Goal: Information Seeking & Learning: Stay updated

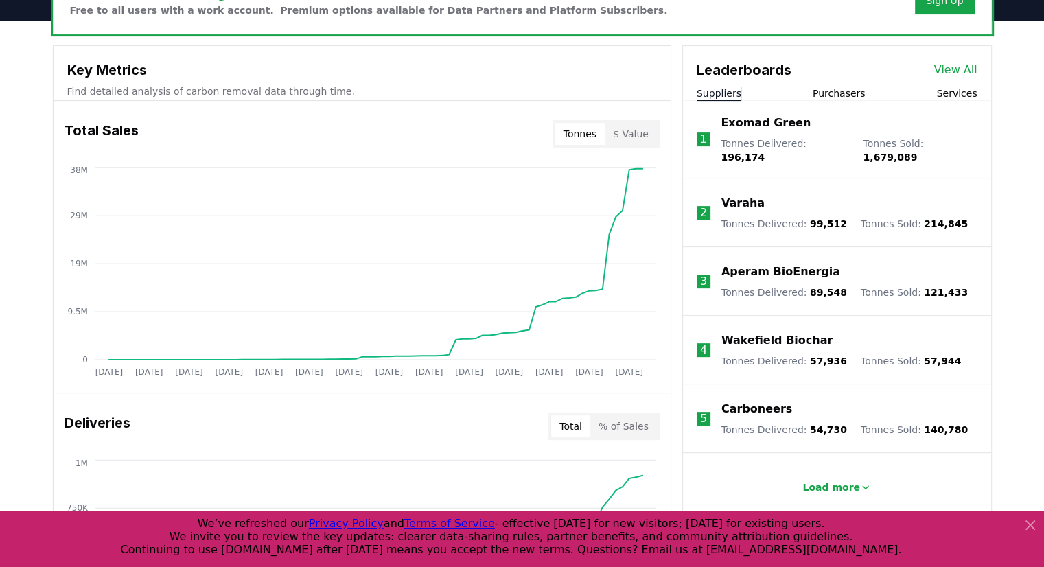
scroll to position [459, 0]
click at [964, 69] on link "View All" at bounding box center [956, 70] width 43 height 16
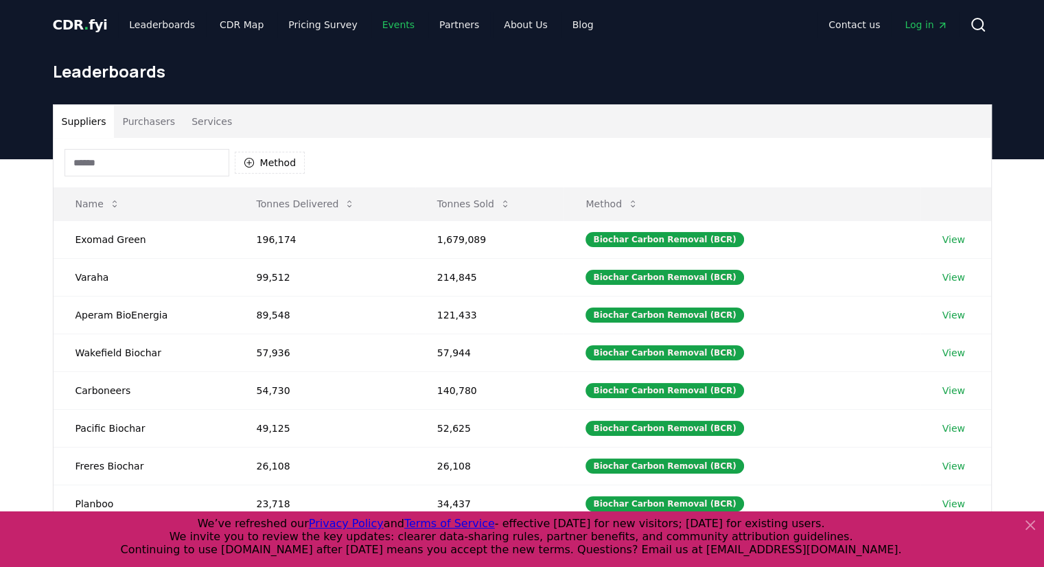
click at [383, 21] on link "Events" at bounding box center [398, 24] width 54 height 25
click at [247, 154] on button "Method" at bounding box center [270, 163] width 71 height 22
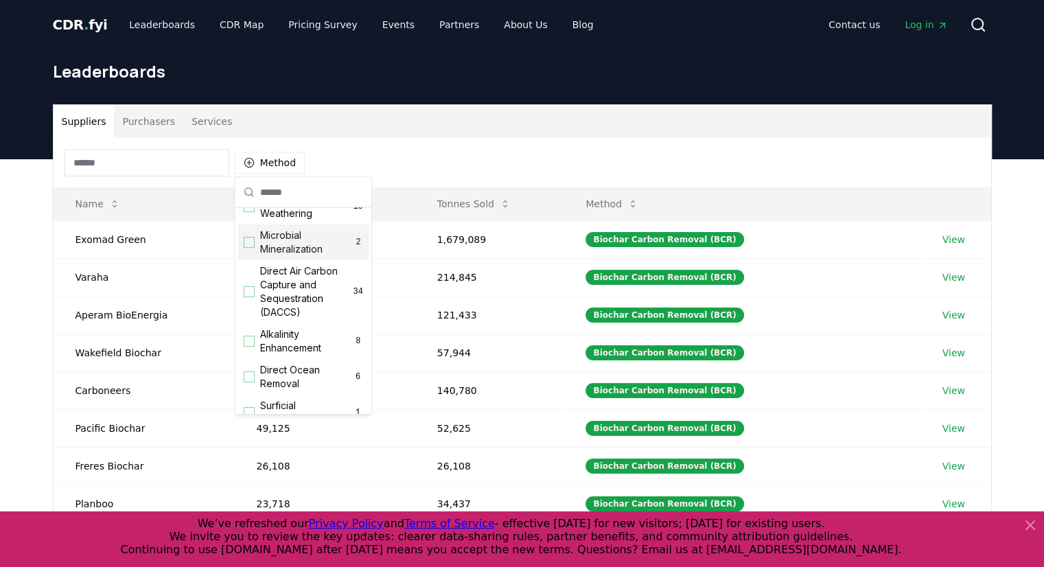
scroll to position [291, 0]
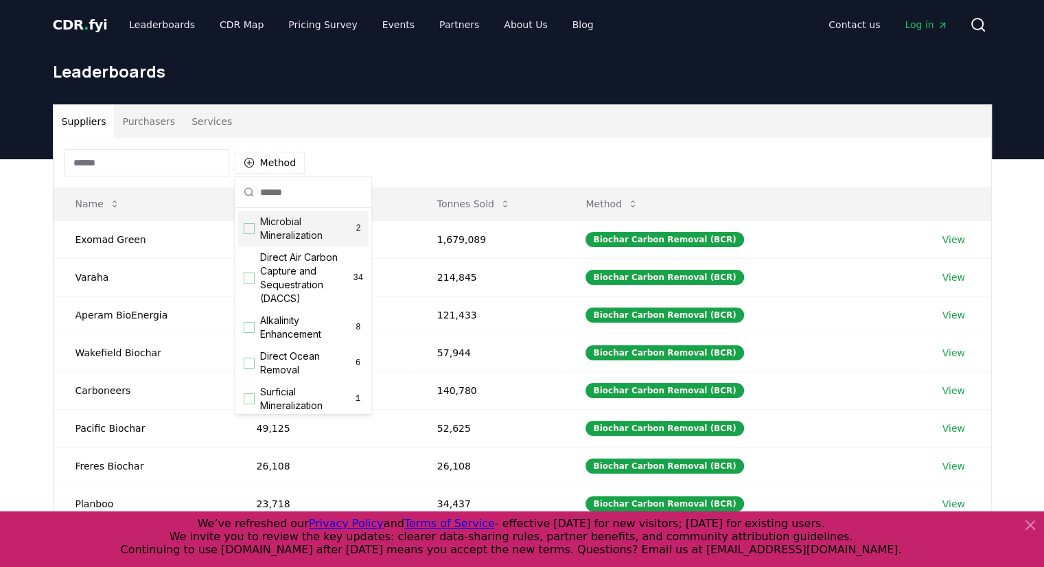
click at [297, 306] on span "Direct Air Carbon Capture and Sequestration (DACCS)" at bounding box center [306, 278] width 93 height 55
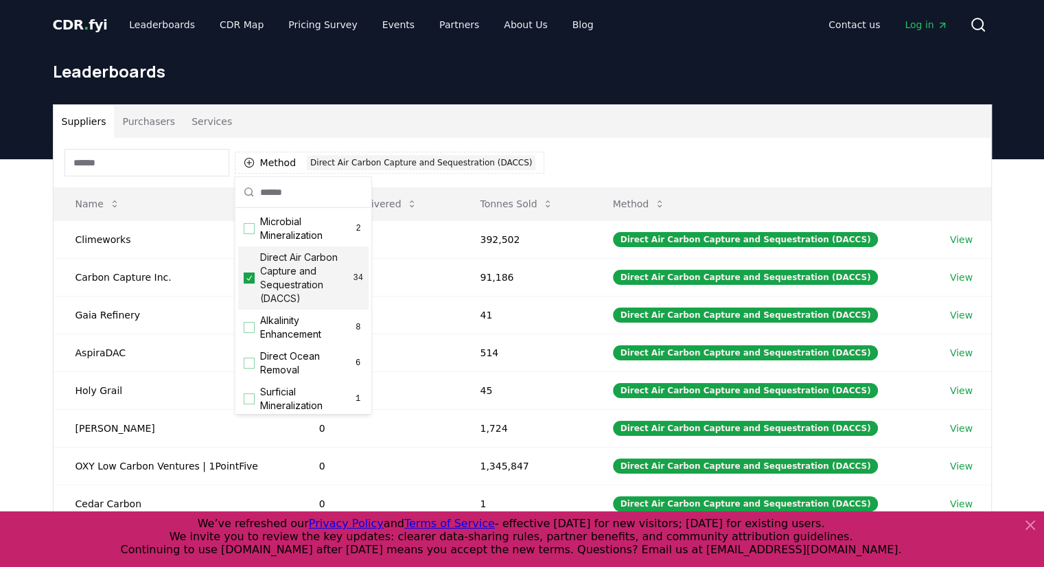
click at [615, 142] on div "Method 1 Direct Air Carbon Capture and Sequestration (DACCS)" at bounding box center [523, 162] width 938 height 49
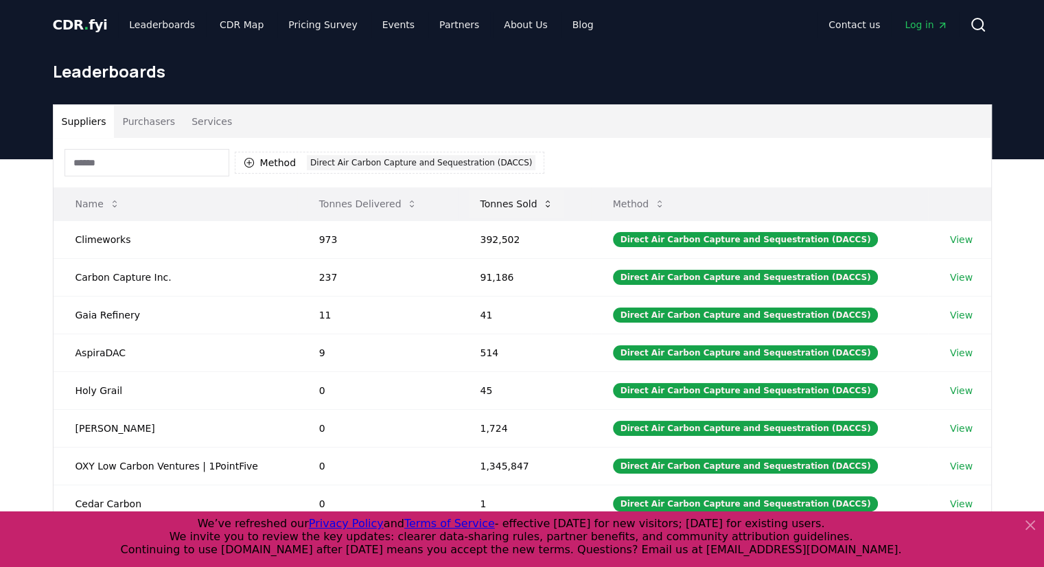
click at [551, 209] on button "Tonnes Sold" at bounding box center [516, 203] width 95 height 27
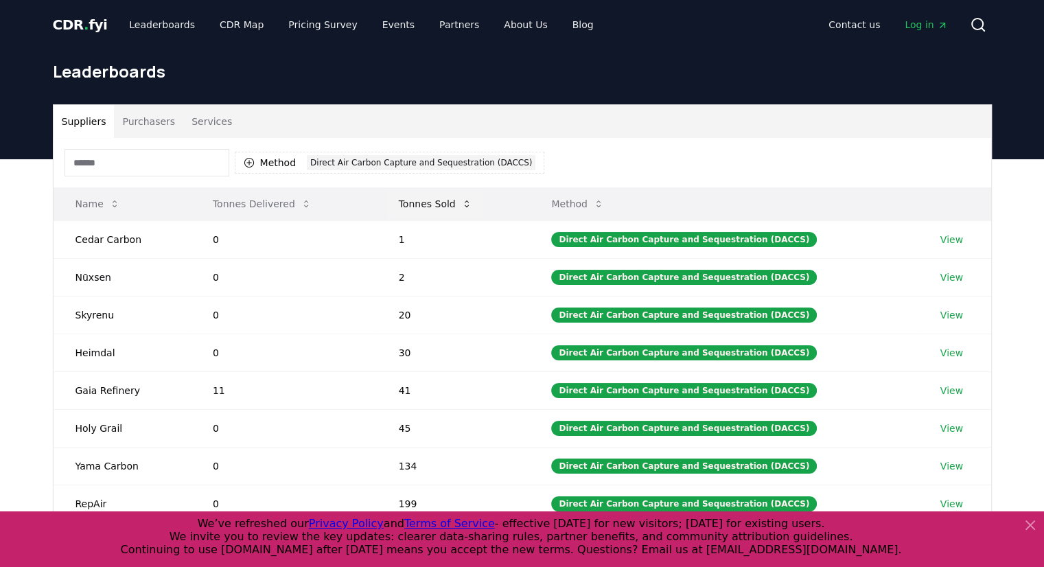
click at [472, 212] on button "Tonnes Sold" at bounding box center [435, 203] width 95 height 27
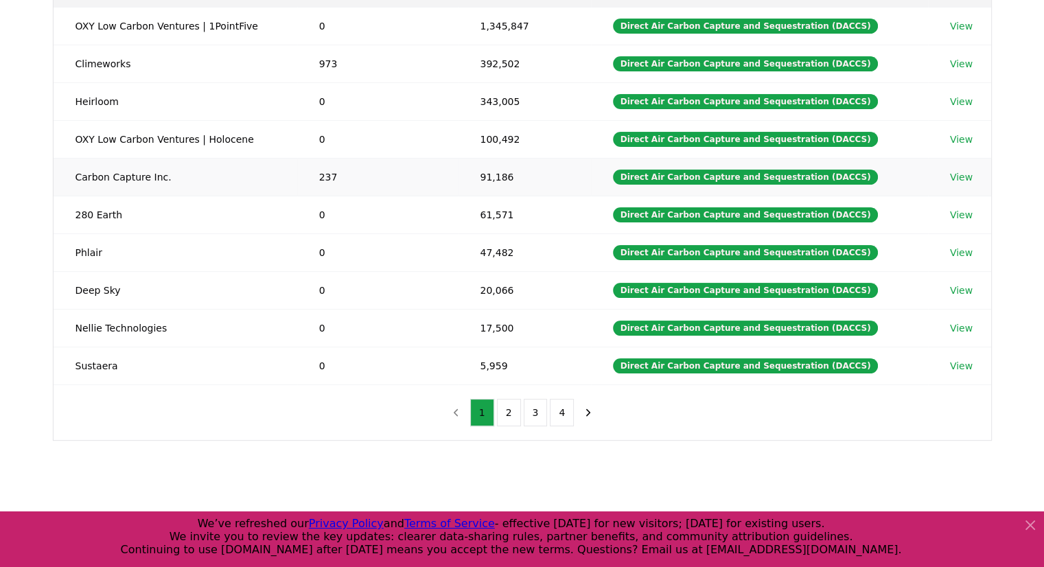
scroll to position [0, 0]
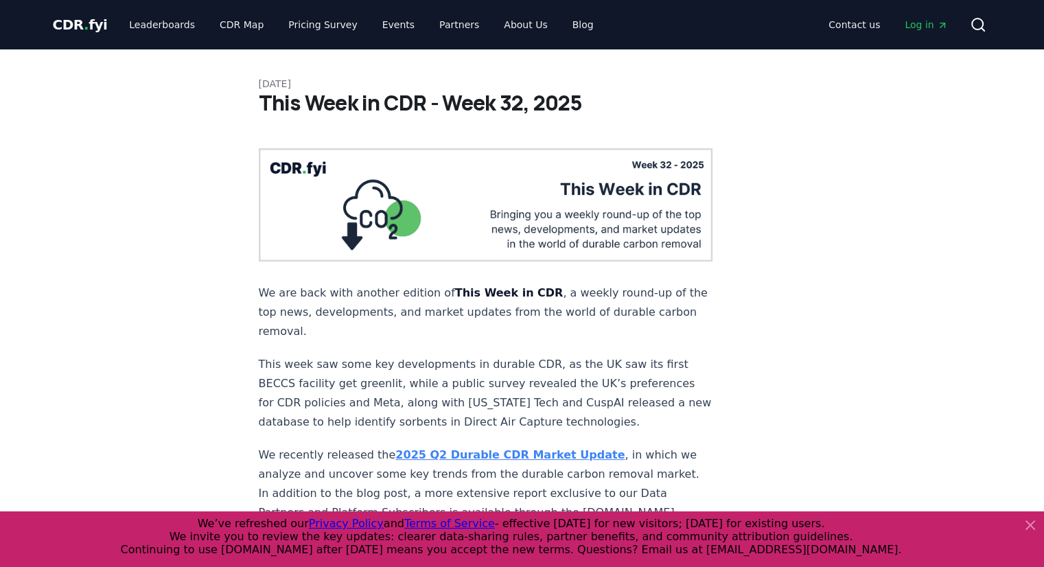
click at [93, 25] on span "CDR . fyi" at bounding box center [80, 24] width 55 height 16
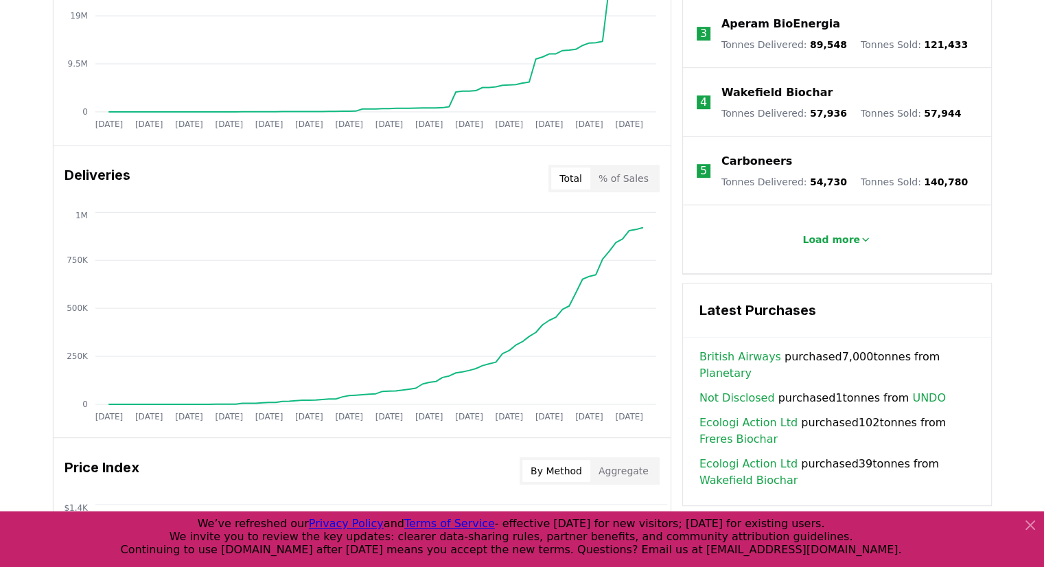
scroll to position [707, 0]
click at [752, 365] on link "Planetary" at bounding box center [726, 373] width 52 height 16
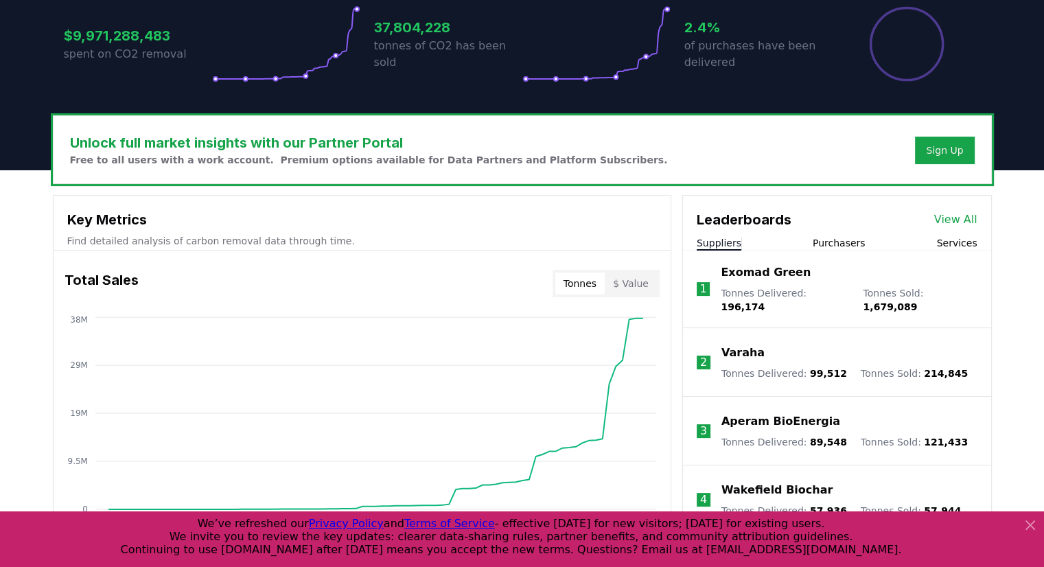
scroll to position [0, 0]
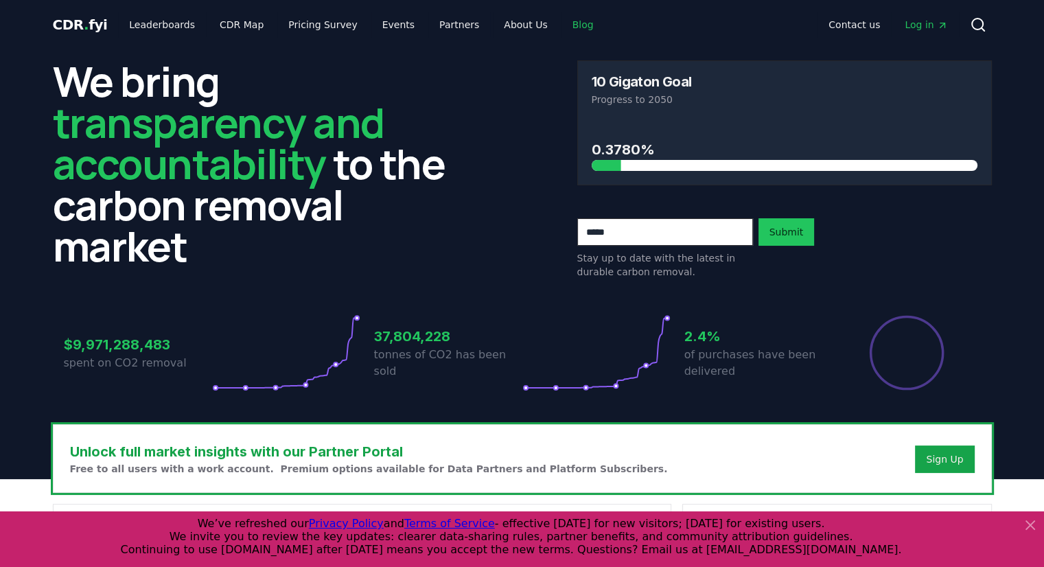
click at [562, 18] on link "Blog" at bounding box center [583, 24] width 43 height 25
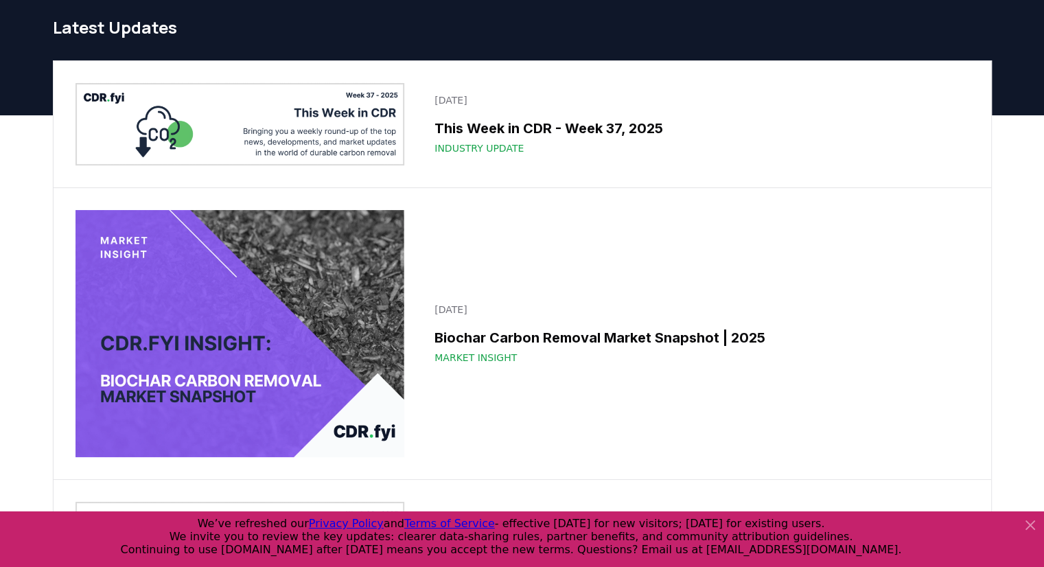
scroll to position [40, 0]
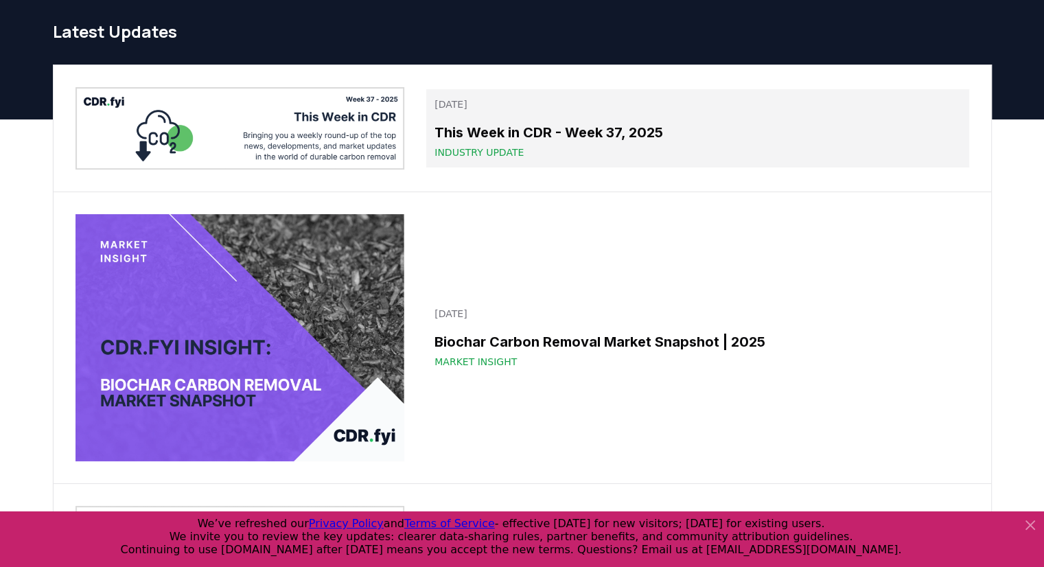
click at [549, 143] on div "This Week in CDR - Week 37, 2025 Industry Update" at bounding box center [698, 140] width 526 height 37
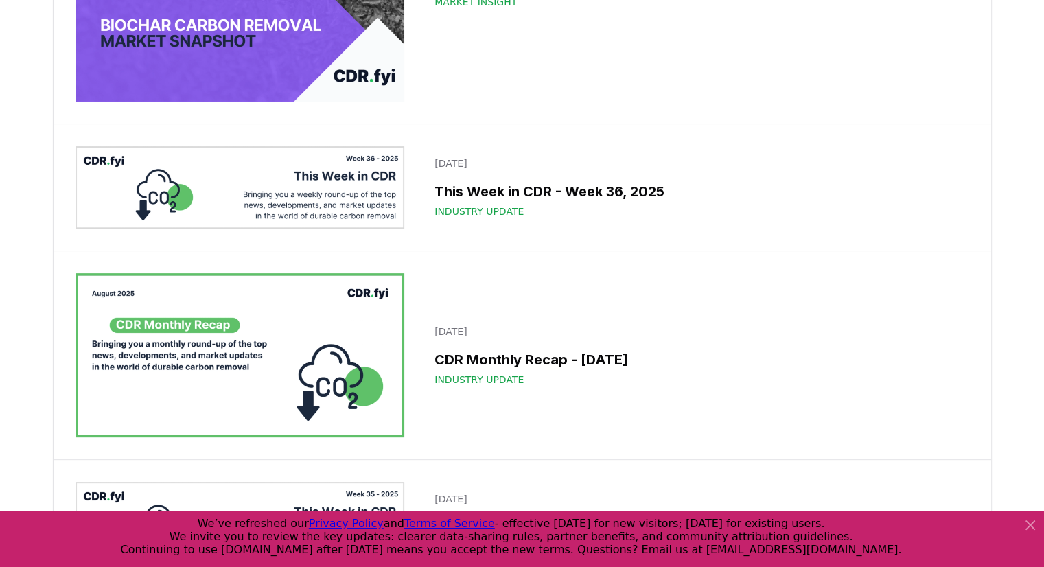
scroll to position [459, 0]
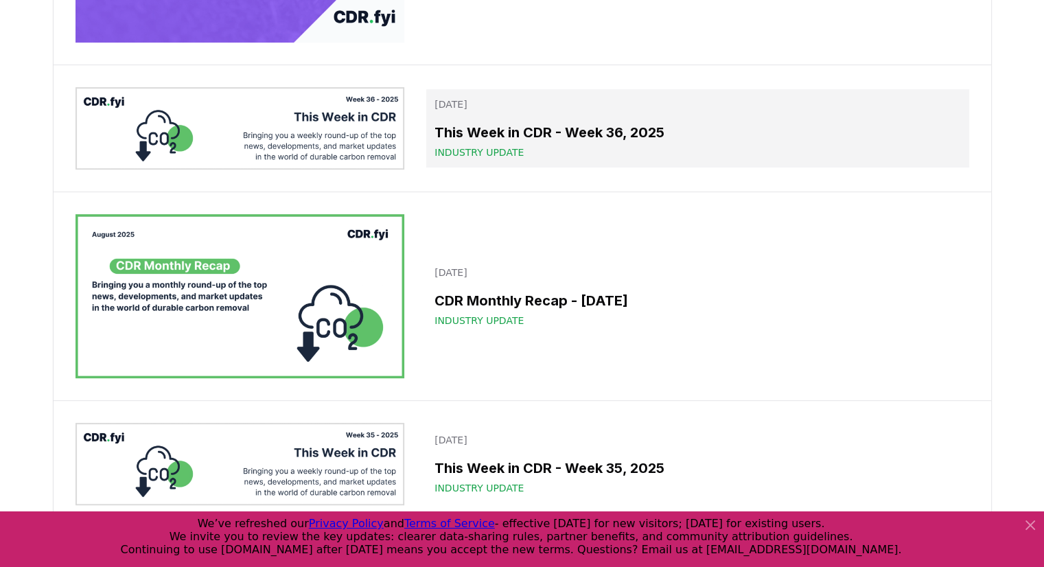
click at [576, 136] on h3 "This Week in CDR - Week 36, 2025" at bounding box center [698, 132] width 526 height 21
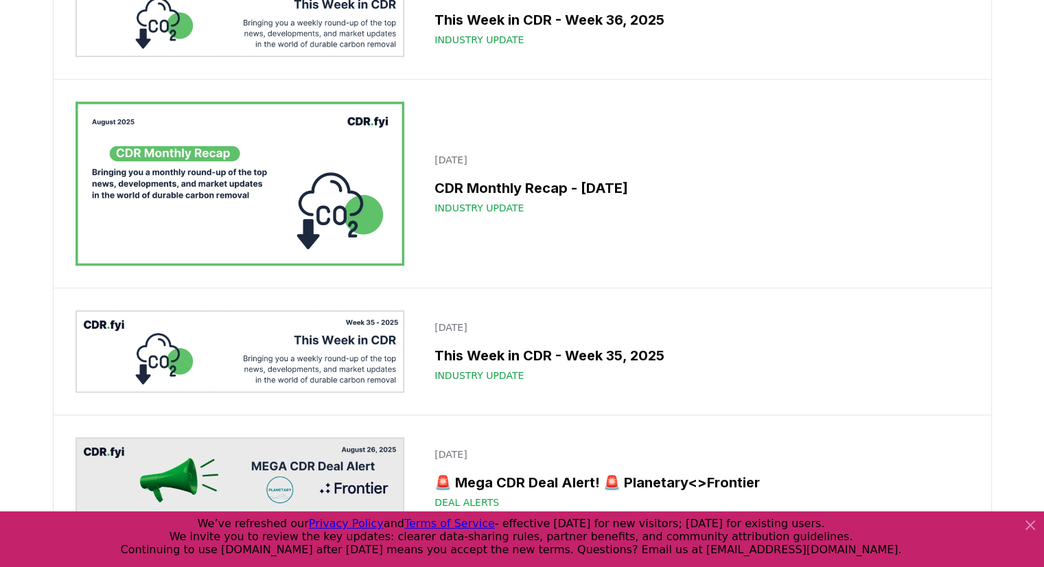
scroll to position [591, 0]
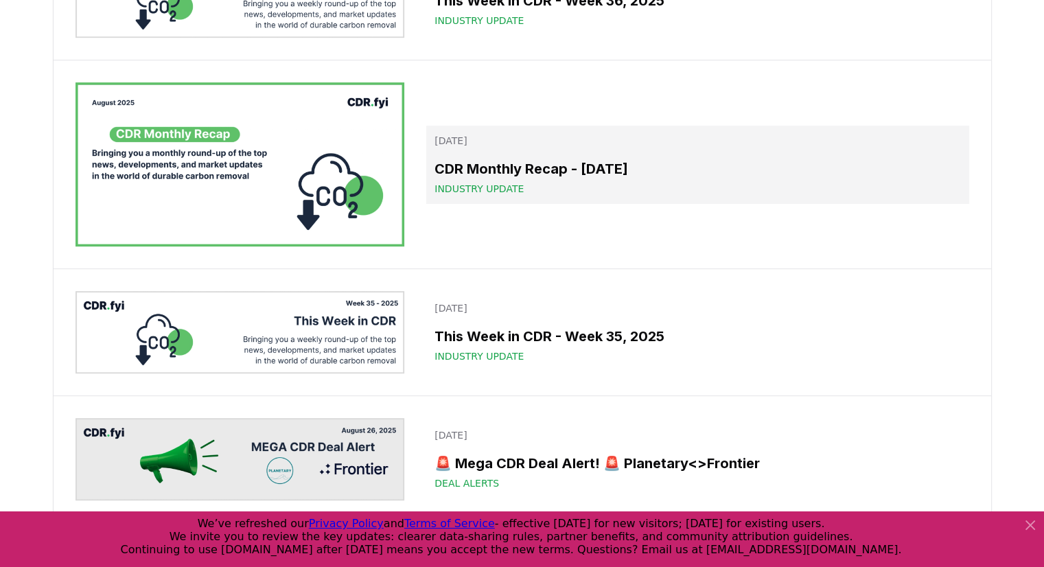
click at [590, 195] on link "September 04, 2025 CDR Monthly Recap - August 2025 Industry Update" at bounding box center [697, 165] width 542 height 78
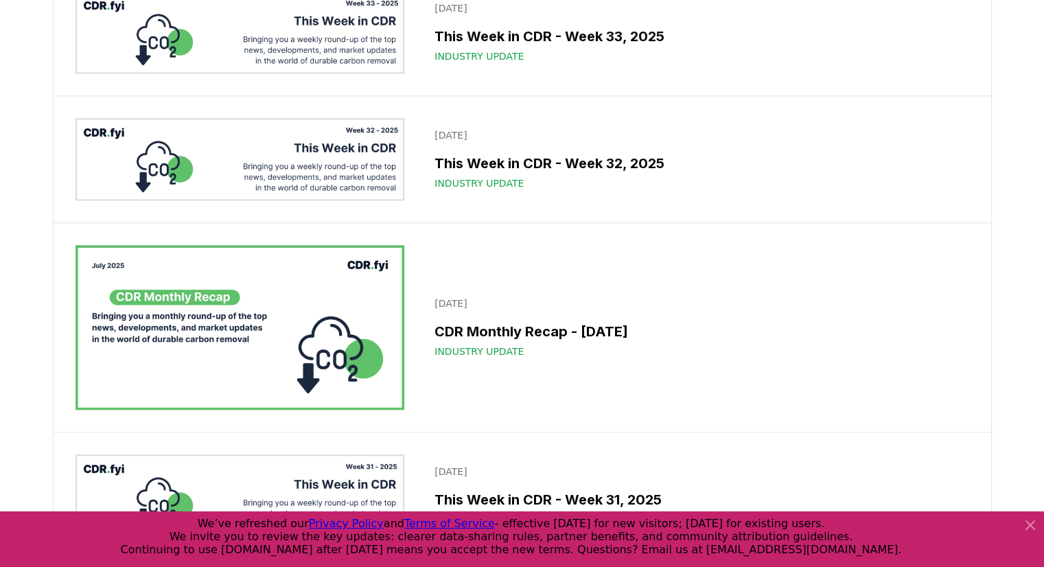
scroll to position [1269, 0]
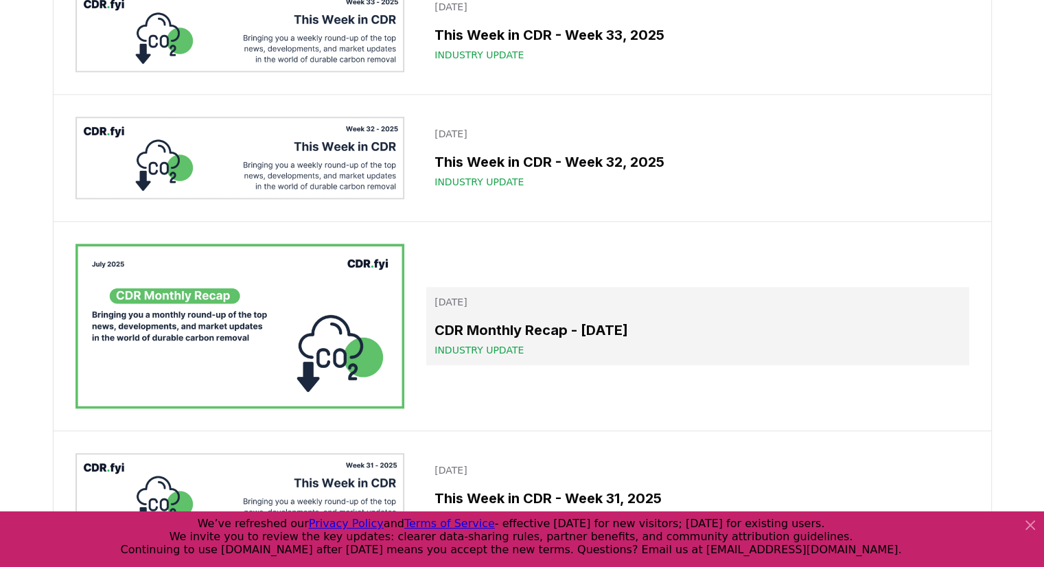
click at [576, 355] on div "Industry Update" at bounding box center [698, 350] width 526 height 14
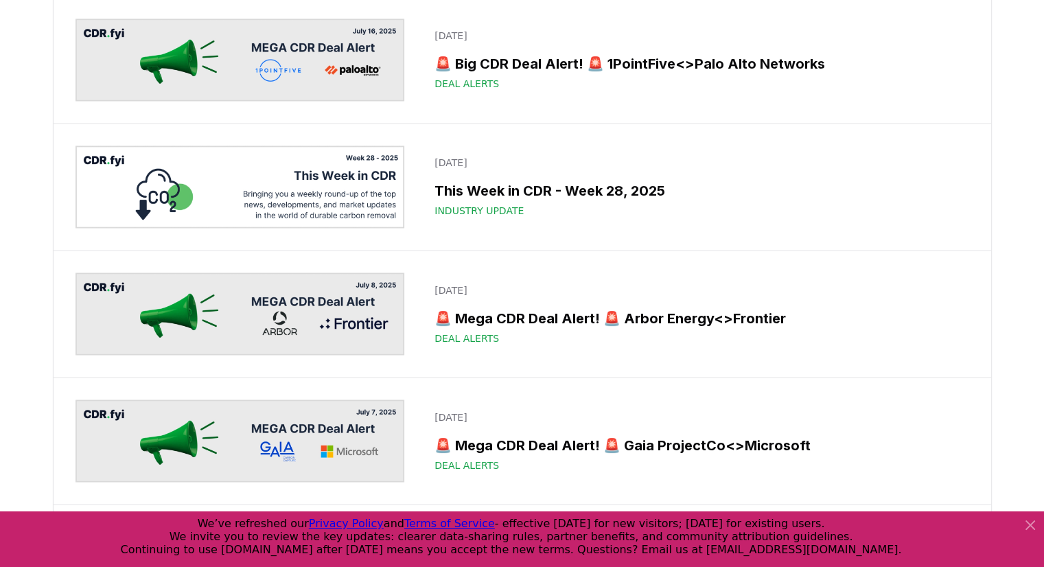
scroll to position [2394, 0]
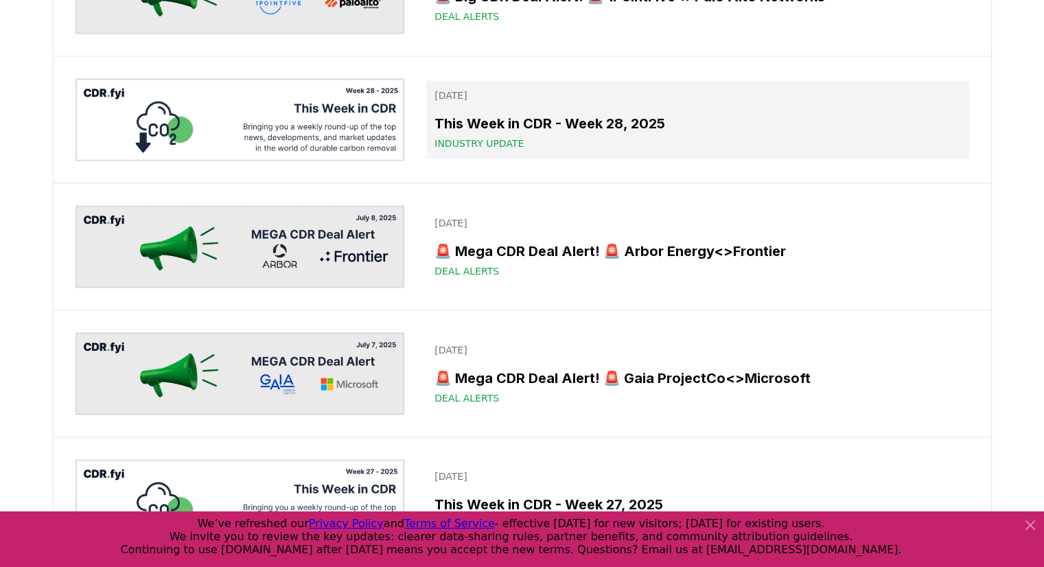
click at [611, 134] on h3 "This Week in CDR - Week 28, 2025" at bounding box center [698, 123] width 526 height 21
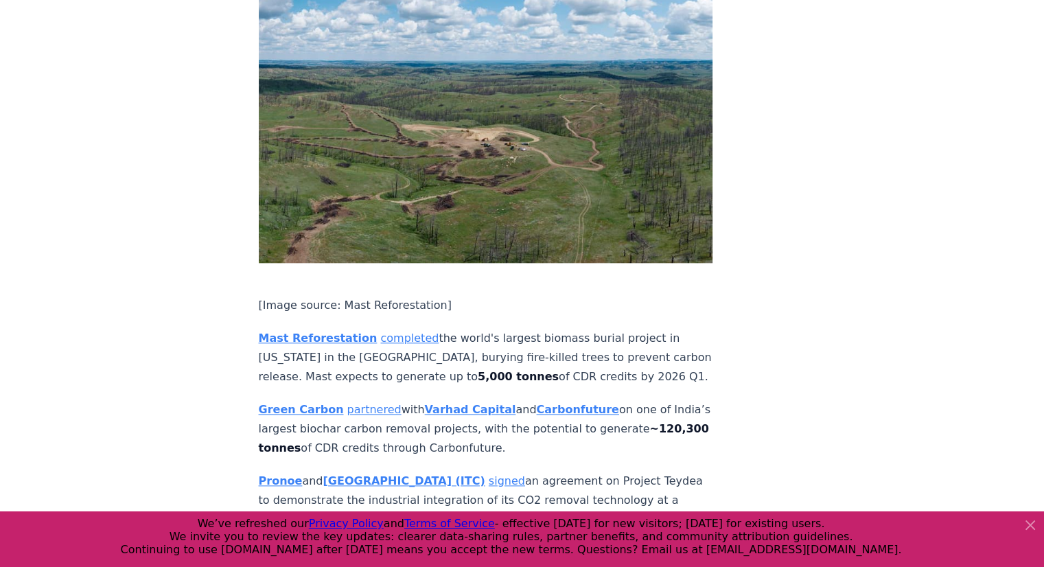
scroll to position [1616, 0]
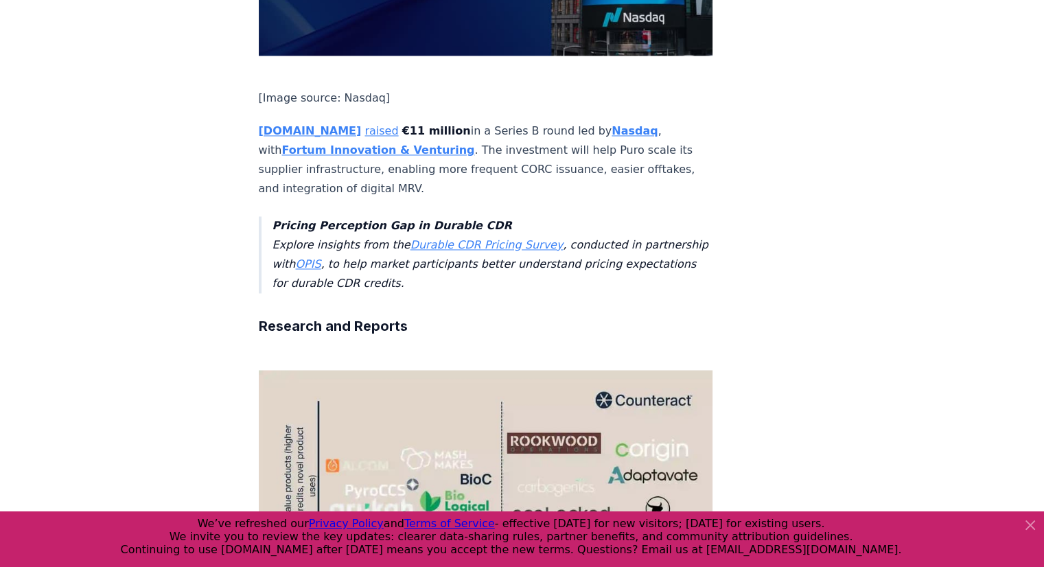
scroll to position [2230, 0]
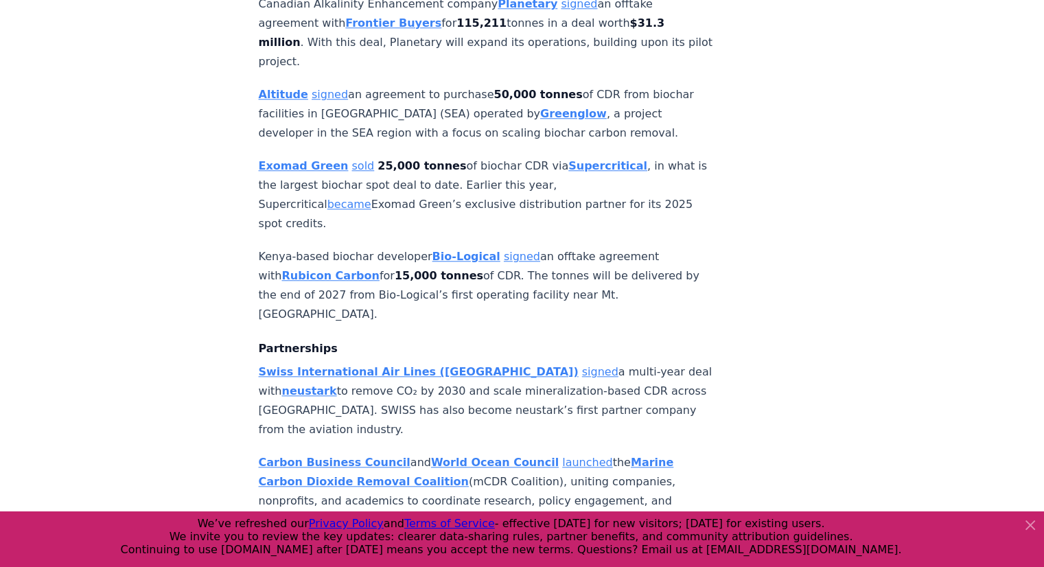
scroll to position [1235, 0]
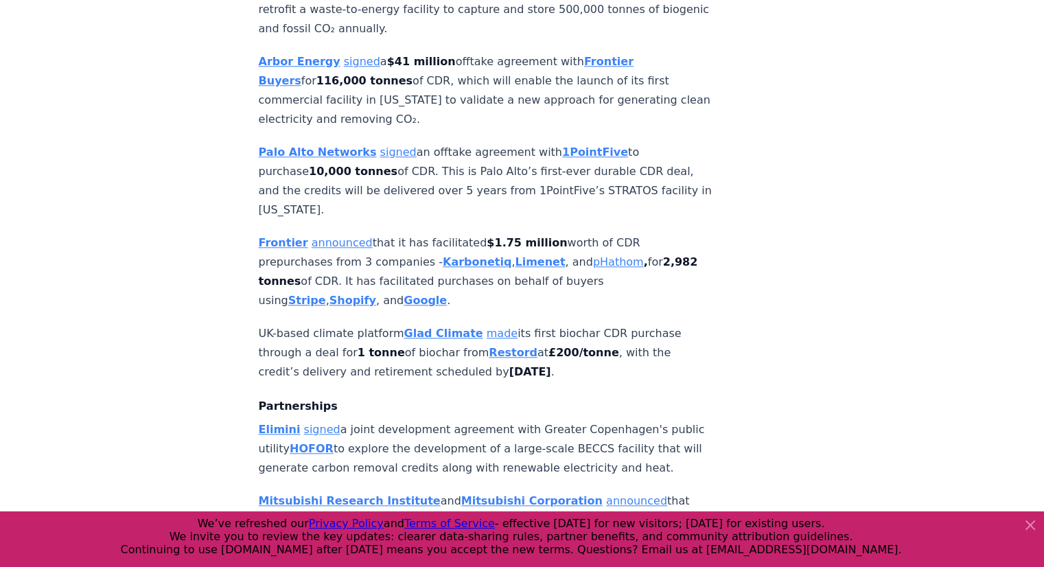
scroll to position [1321, 0]
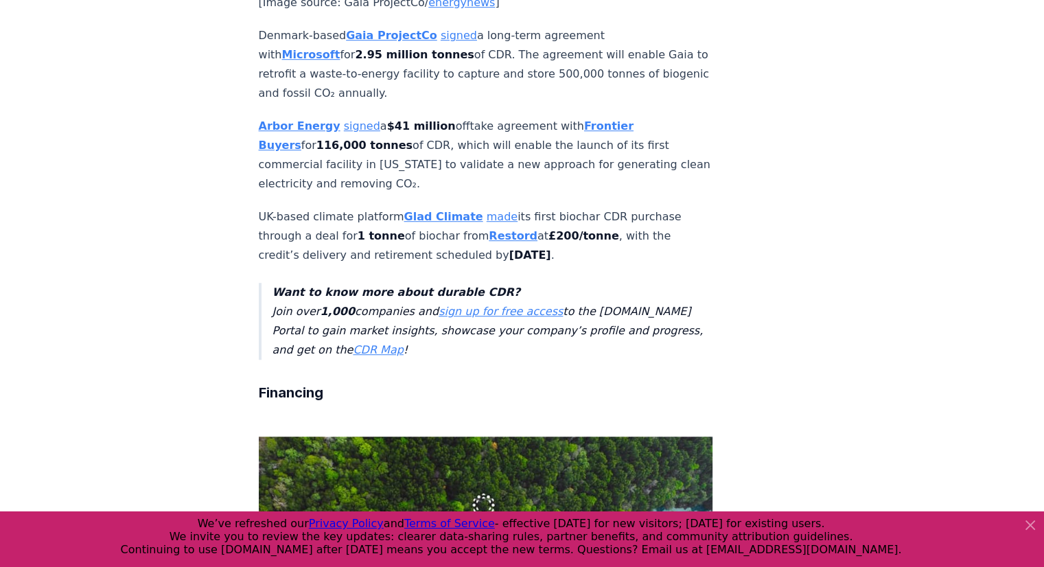
scroll to position [944, 0]
